Goal: Check status: Check status

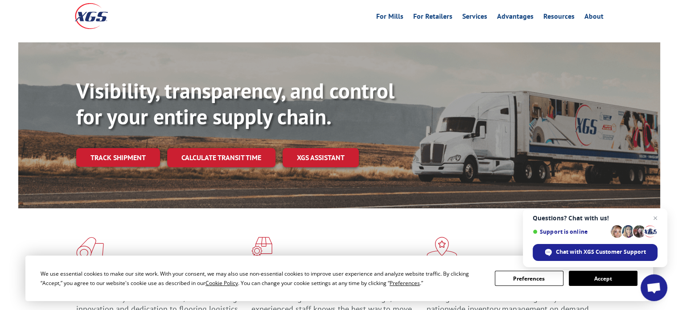
scroll to position [134, 0]
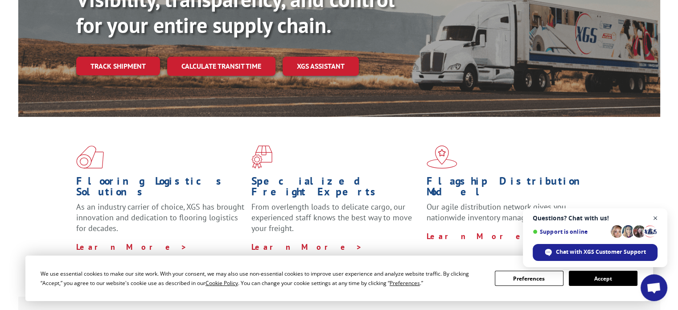
click at [657, 220] on span "Close chat" at bounding box center [655, 218] width 11 height 11
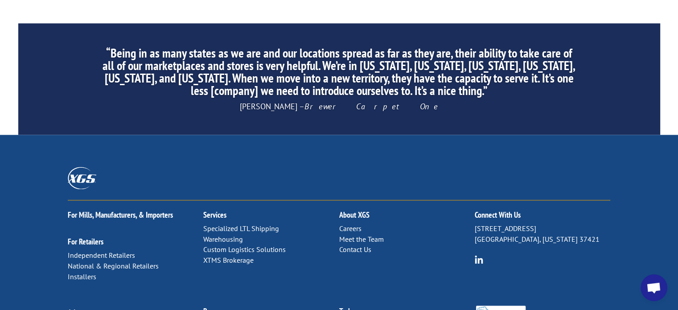
scroll to position [1455, 0]
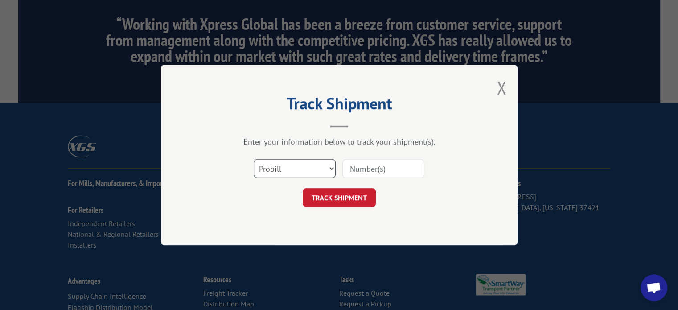
click at [308, 169] on select "Select category... Probill BOL PO" at bounding box center [295, 168] width 82 height 19
select select "po"
click at [254, 159] on select "Select category... Probill BOL PO" at bounding box center [295, 168] width 82 height 19
click at [375, 158] on div at bounding box center [384, 168] width 82 height 21
click at [374, 165] on input at bounding box center [384, 168] width 82 height 19
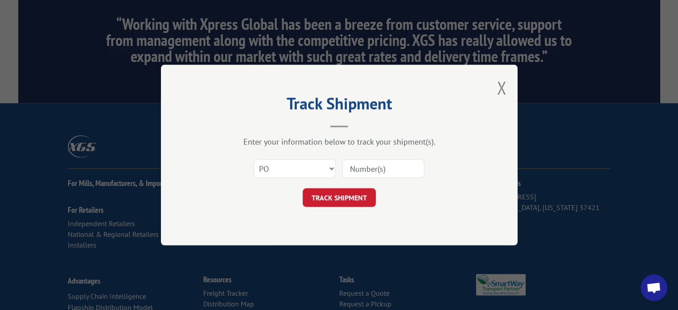
paste input "297545627"
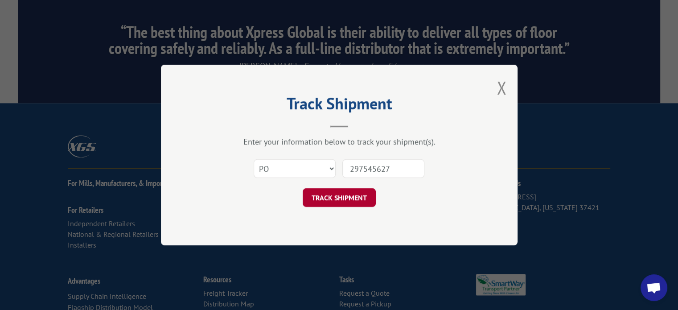
type input "297545627"
click at [352, 200] on button "TRACK SHIPMENT" at bounding box center [339, 197] width 73 height 19
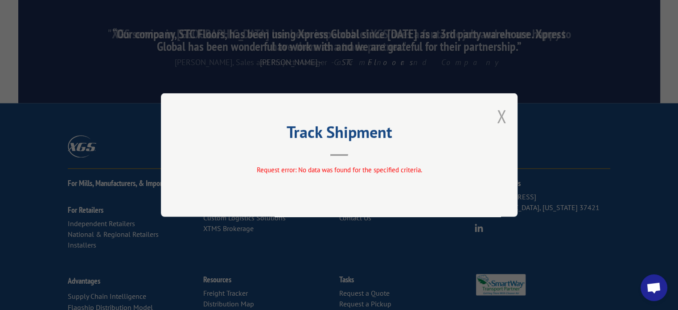
click at [500, 116] on button "Close modal" at bounding box center [502, 116] width 10 height 24
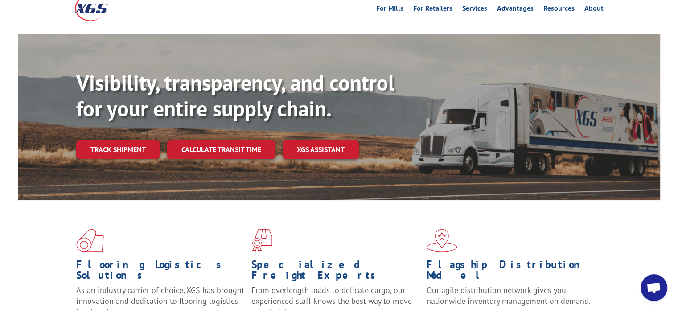
scroll to position [0, 0]
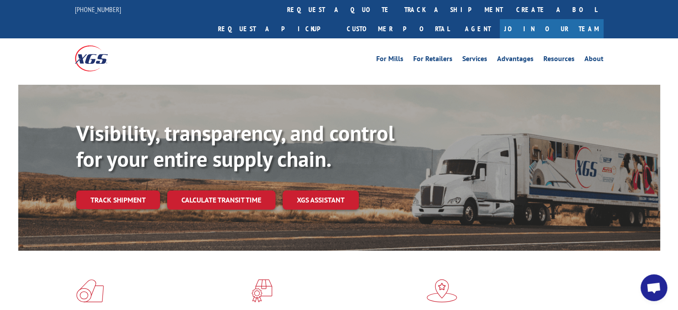
click at [103, 190] on link "Track shipment" at bounding box center [118, 199] width 84 height 19
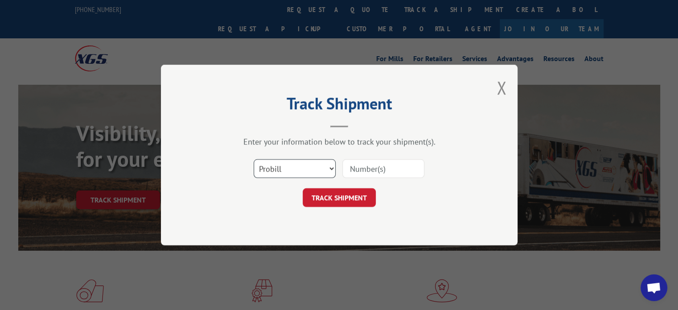
click at [289, 166] on select "Select category... Probill BOL PO" at bounding box center [295, 168] width 82 height 19
select select "po"
click at [254, 159] on select "Select category... Probill BOL PO" at bounding box center [295, 168] width 82 height 19
click at [347, 178] on div at bounding box center [384, 168] width 82 height 21
click at [363, 167] on input at bounding box center [384, 168] width 82 height 19
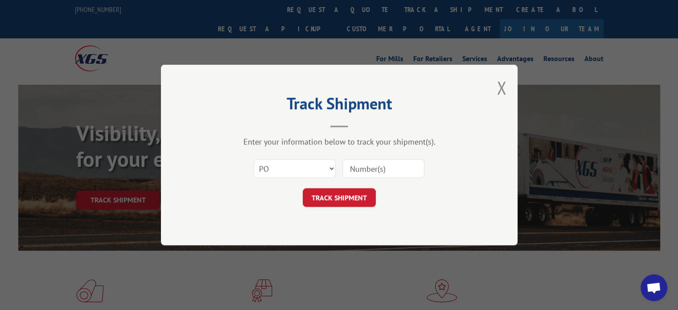
paste input "297545627"
type input "297545627"
click at [344, 193] on button "TRACK SHIPMENT" at bounding box center [339, 197] width 73 height 19
